Goal: Task Accomplishment & Management: Complete application form

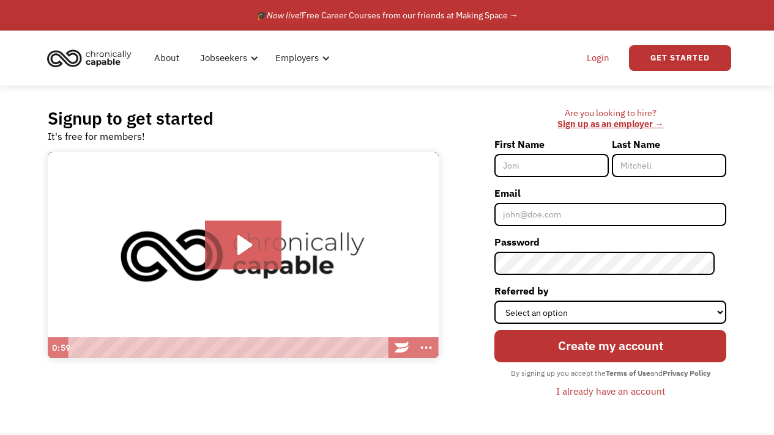
click at [607, 64] on link "Login" at bounding box center [597, 58] width 37 height 39
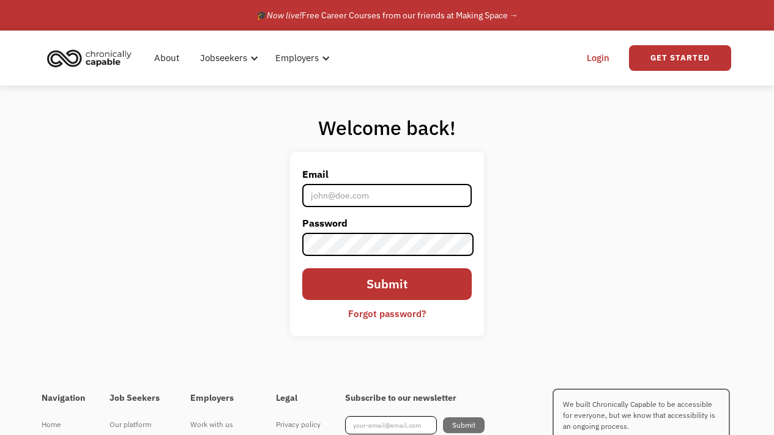
click at [390, 209] on form "Email Password Submit Forgot password?" at bounding box center [386, 244] width 169 height 160
click at [384, 194] on input "Email" at bounding box center [386, 195] width 169 height 23
type input "ksparks1992@gmail.com"
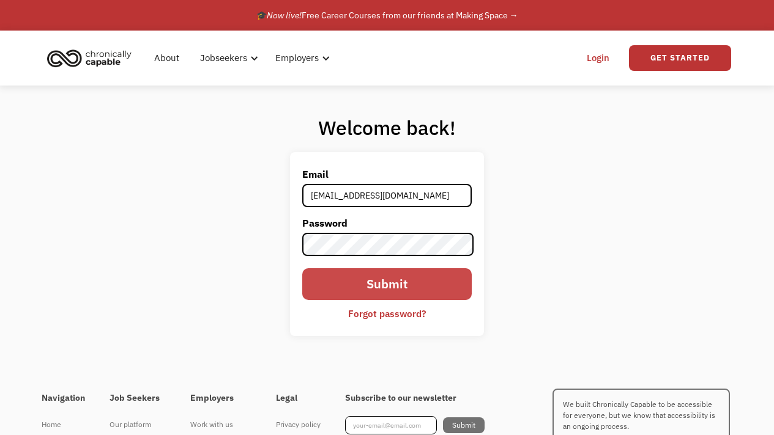
click at [415, 289] on input "Submit" at bounding box center [386, 284] width 169 height 32
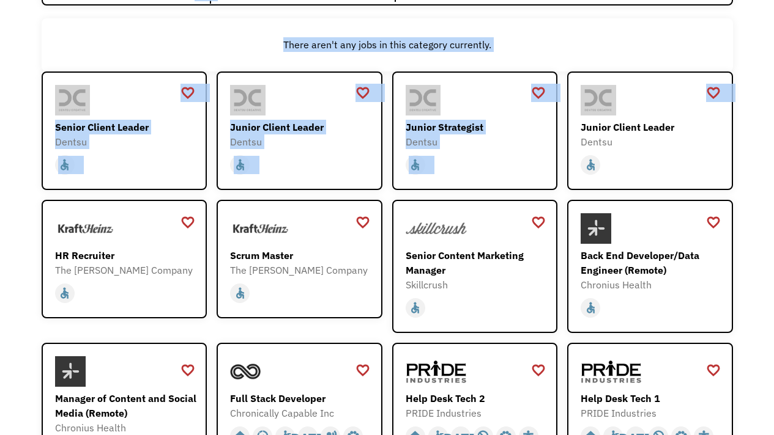
scroll to position [133, 0]
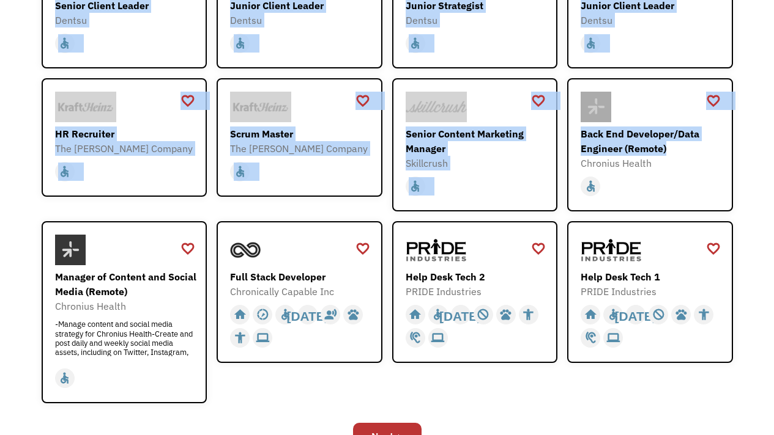
drag, startPoint x: 782, startPoint y: 28, endPoint x: 782, endPoint y: 155, distance: 127.2
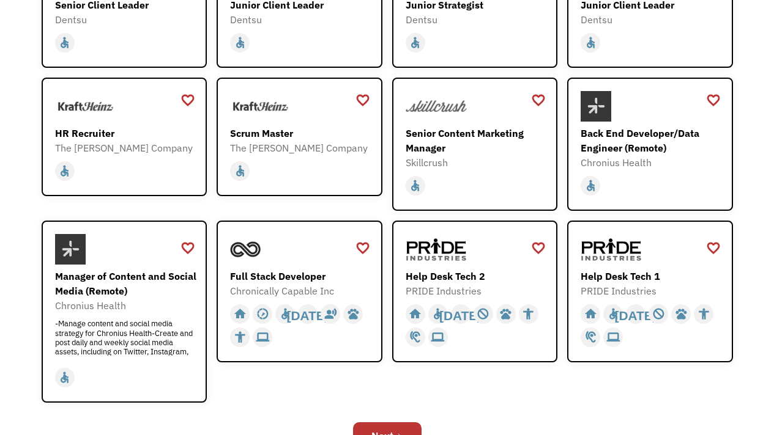
click at [748, 176] on div "Open job positions You have X liked items Search search Filter by category Admi…" at bounding box center [387, 137] width 774 height 690
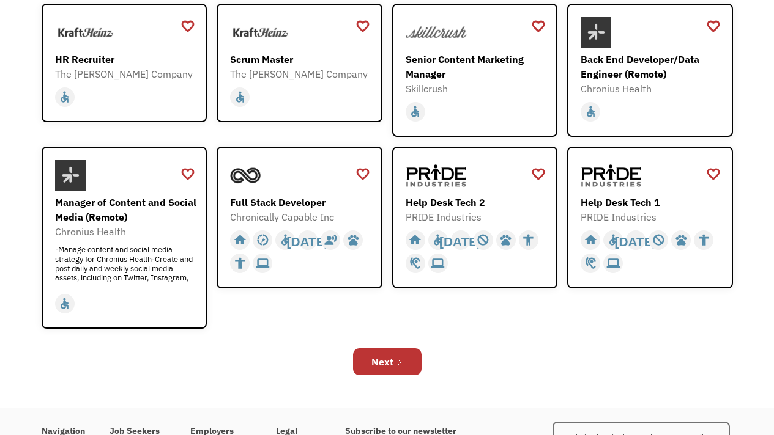
scroll to position [341, 0]
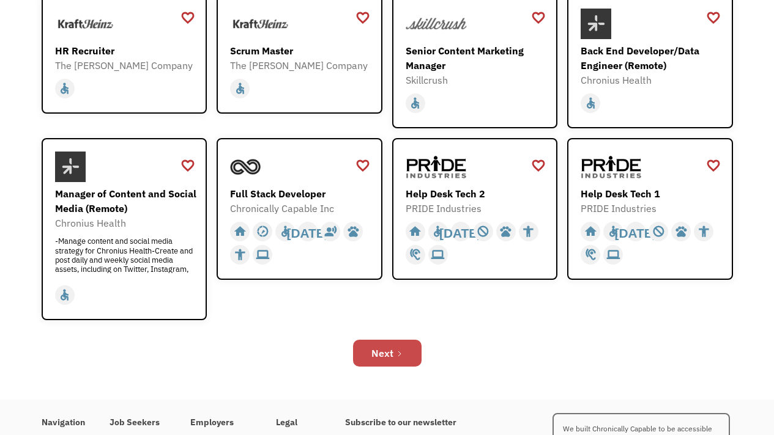
click at [385, 352] on div "Next" at bounding box center [382, 353] width 22 height 15
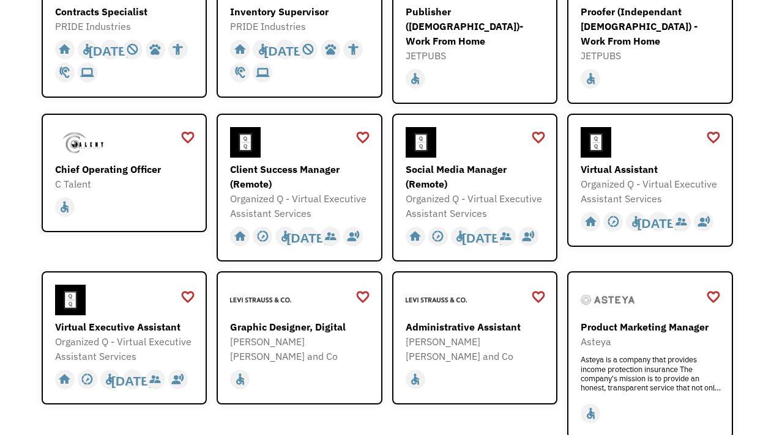
scroll to position [254, 0]
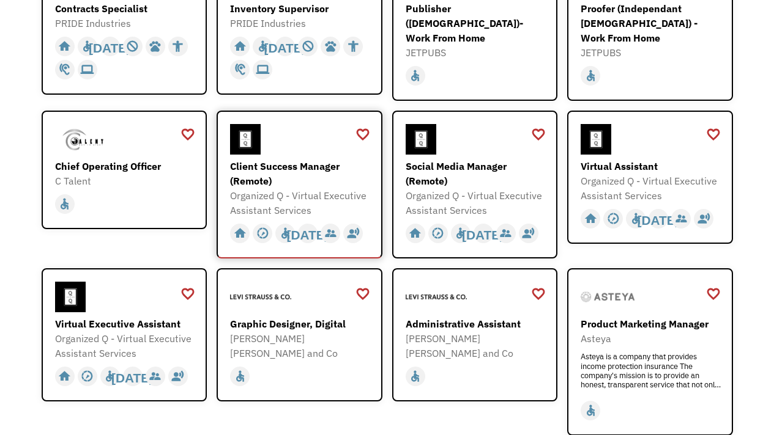
click at [302, 161] on div "Client Success Manager (Remote)" at bounding box center [301, 173] width 142 height 29
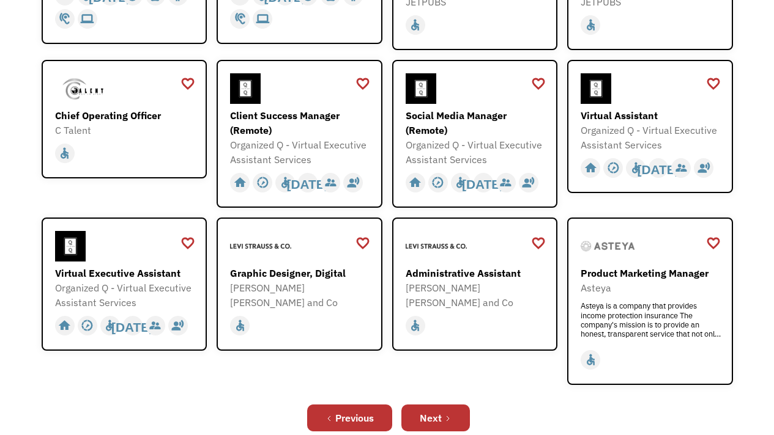
scroll to position [378, 0]
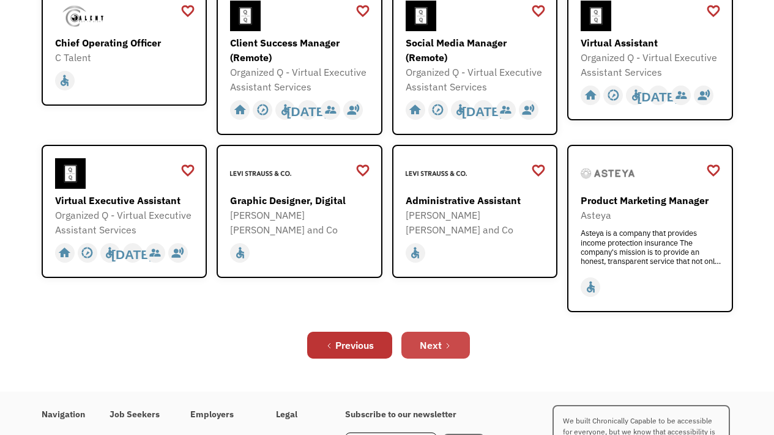
click at [425, 338] on div "Next" at bounding box center [430, 345] width 22 height 15
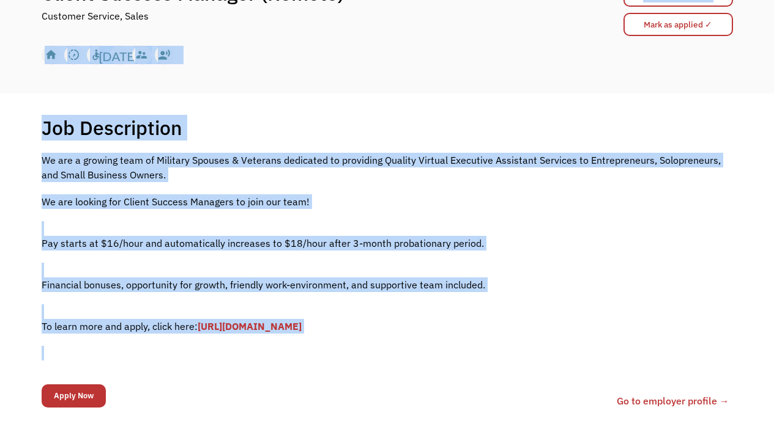
drag, startPoint x: 782, startPoint y: 108, endPoint x: 782, endPoint y: 176, distance: 67.3
click at [773, 176] on html "Congrats! You applied 68885f27683bbbadf84f11d9 ksparks1992@gmail.com Karissa Sp…" at bounding box center [387, 67] width 774 height 435
click at [702, 175] on p "We are a growing team of Military Spouses & Veterans dedicated to providing Qua…" at bounding box center [387, 167] width 691 height 29
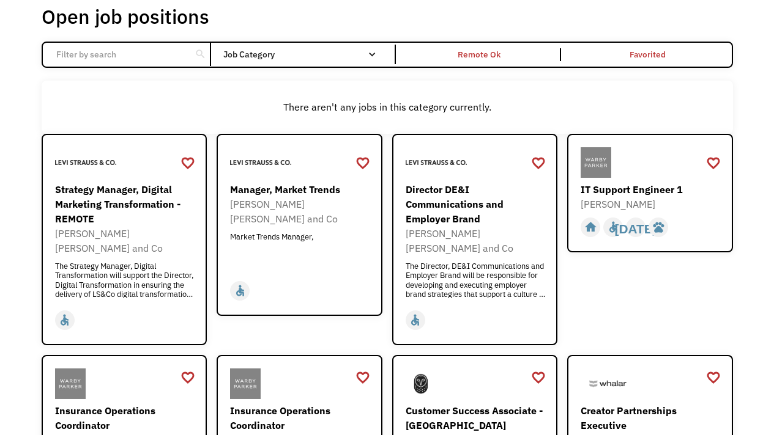
scroll to position [75, 0]
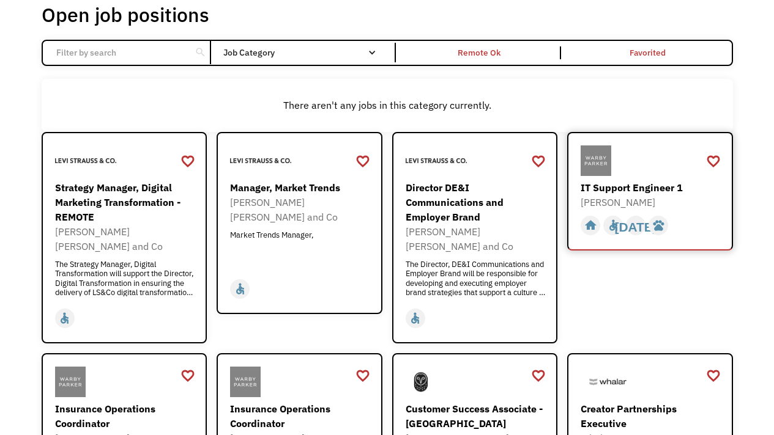
click at [636, 184] on div "IT Support Engineer 1" at bounding box center [651, 187] width 142 height 15
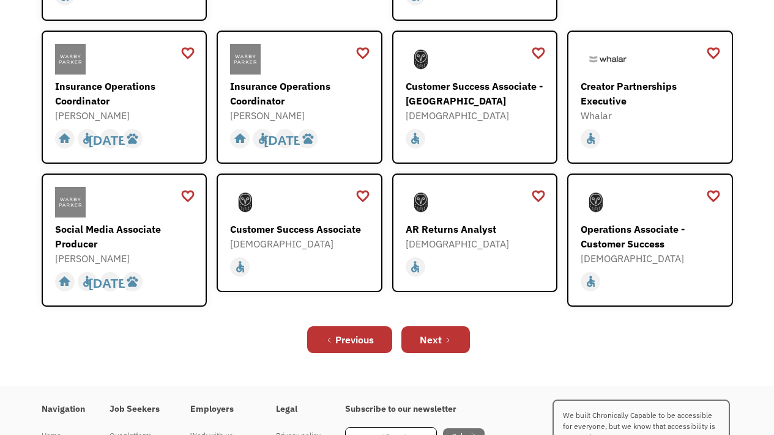
scroll to position [399, 0]
drag, startPoint x: 782, startPoint y: 70, endPoint x: 782, endPoint y: 224, distance: 154.1
click at [325, 221] on div "Customer Success Associate" at bounding box center [301, 228] width 142 height 15
click at [458, 326] on link "Next" at bounding box center [435, 339] width 68 height 27
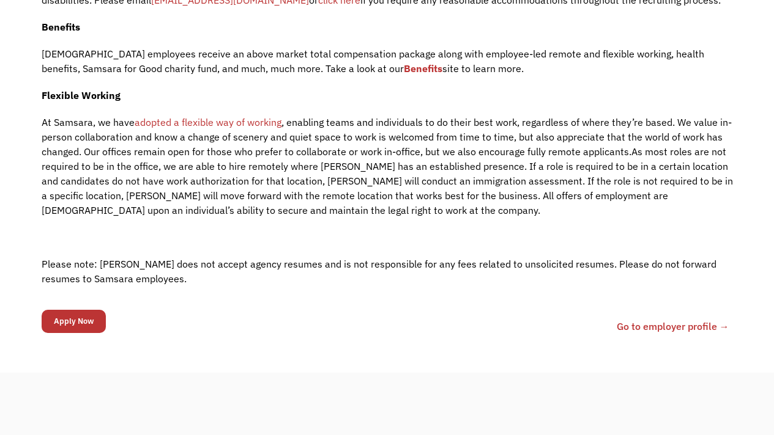
scroll to position [1513, 0]
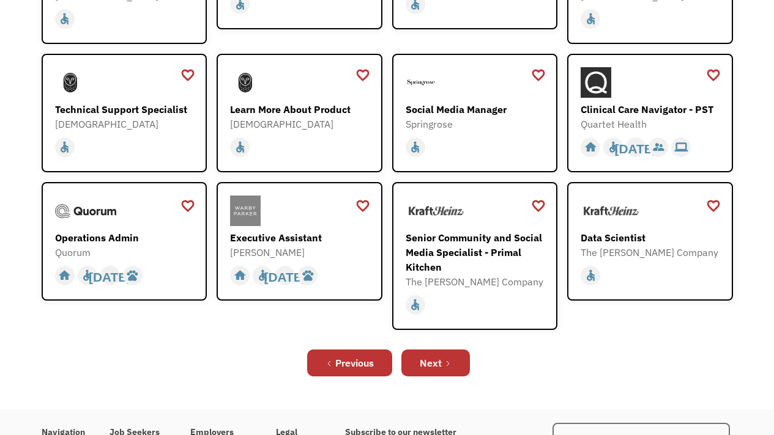
scroll to position [301, 0]
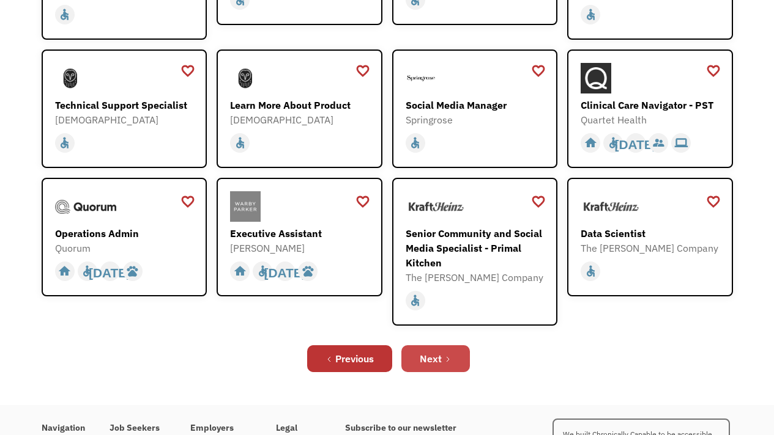
click at [440, 367] on link "Next" at bounding box center [435, 359] width 68 height 27
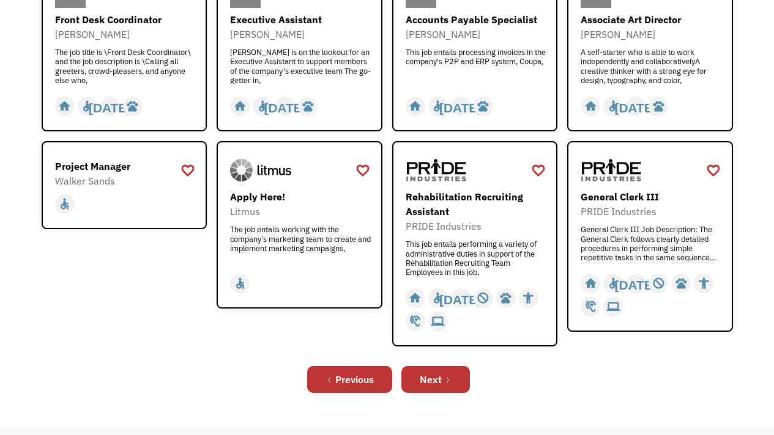
scroll to position [391, 0]
click at [432, 385] on div "Next" at bounding box center [430, 379] width 22 height 15
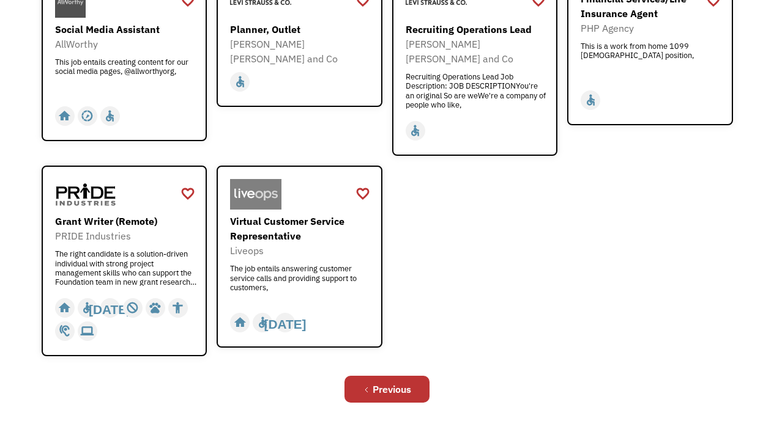
scroll to position [465, 0]
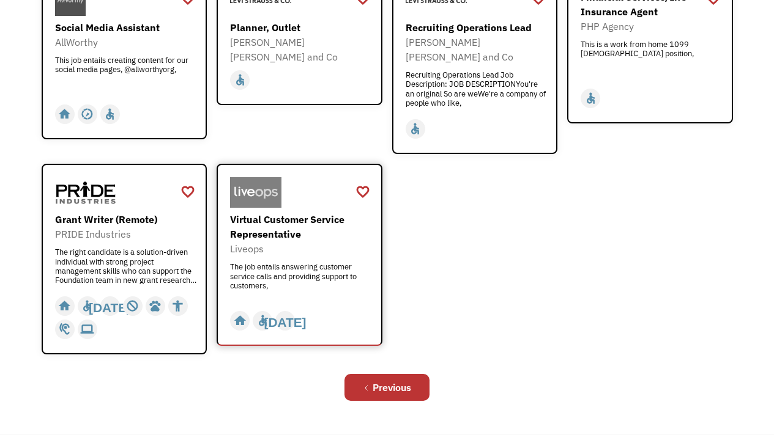
click at [272, 212] on div "Virtual Customer Service Representative" at bounding box center [301, 226] width 142 height 29
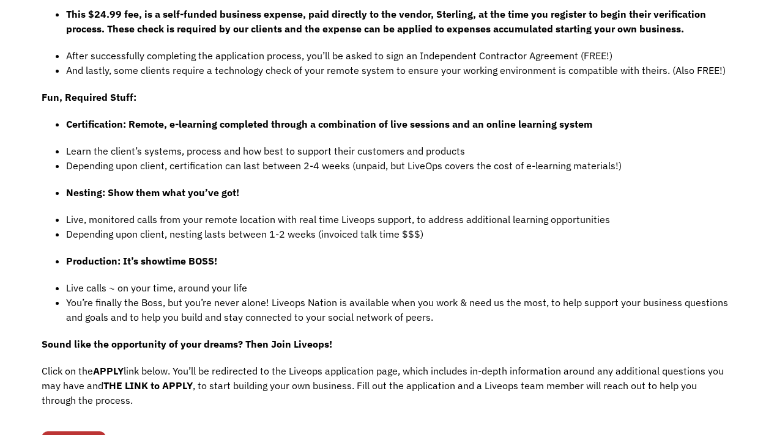
scroll to position [900, 0]
